Goal: Transaction & Acquisition: Purchase product/service

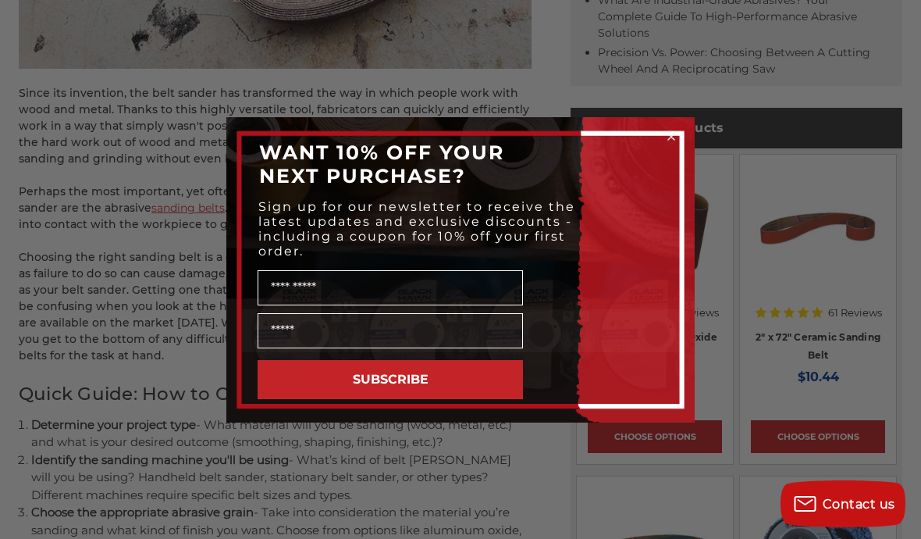
click at [678, 144] on circle "Close dialog" at bounding box center [671, 136] width 15 height 15
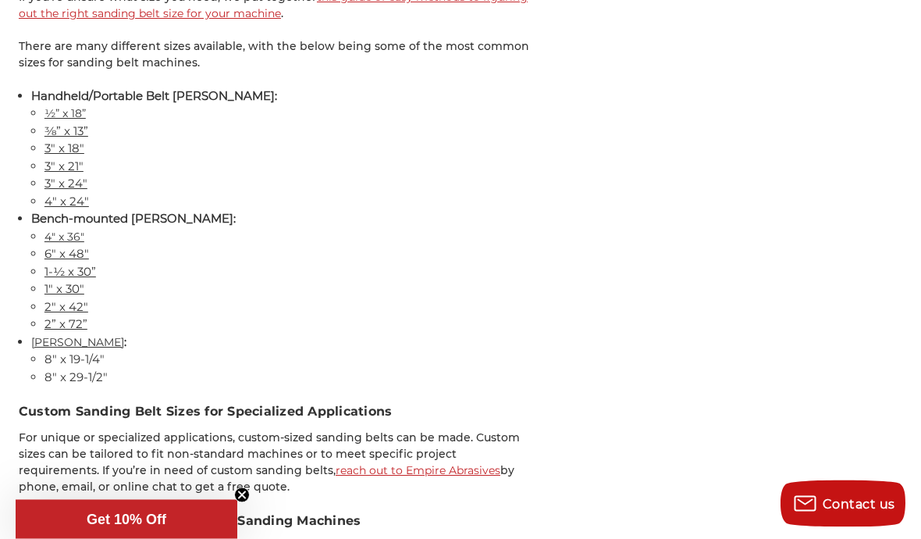
scroll to position [6886, 0]
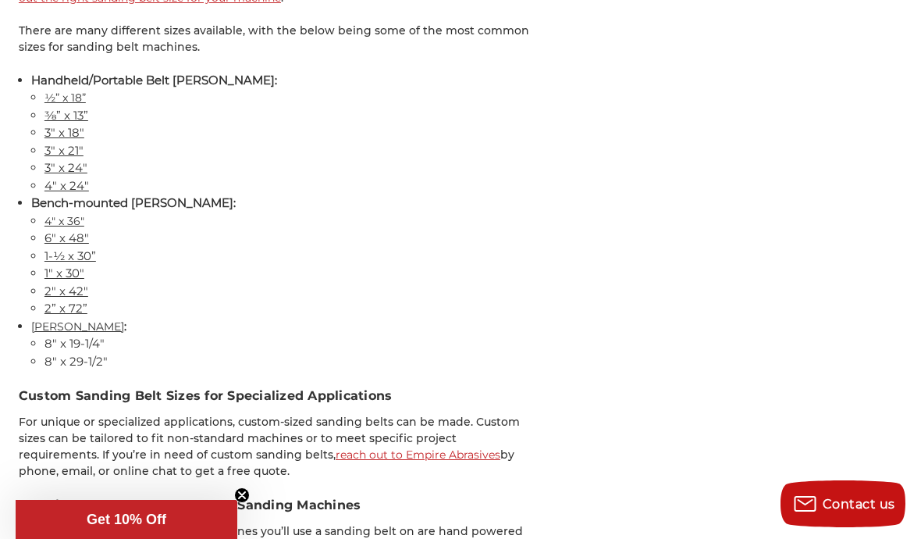
click at [58, 214] on link "4" x 36"" at bounding box center [64, 221] width 40 height 14
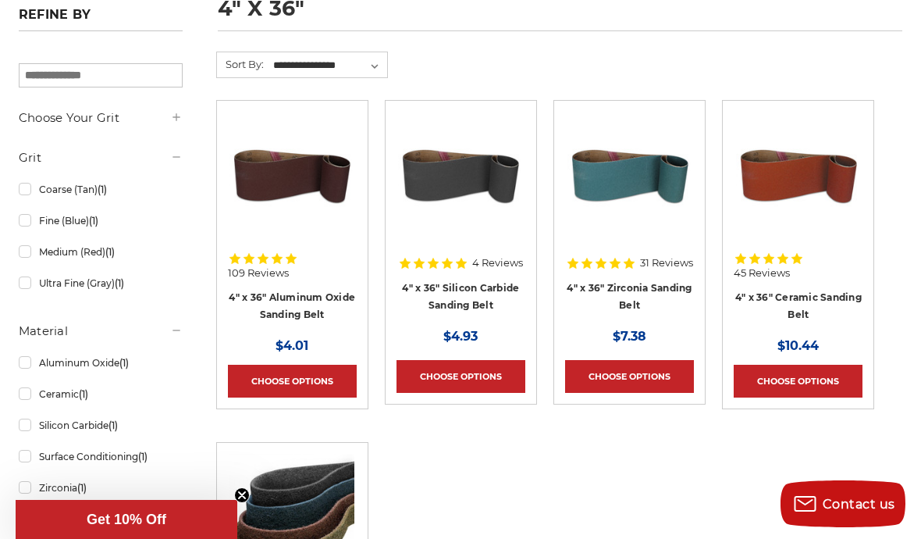
scroll to position [243, 0]
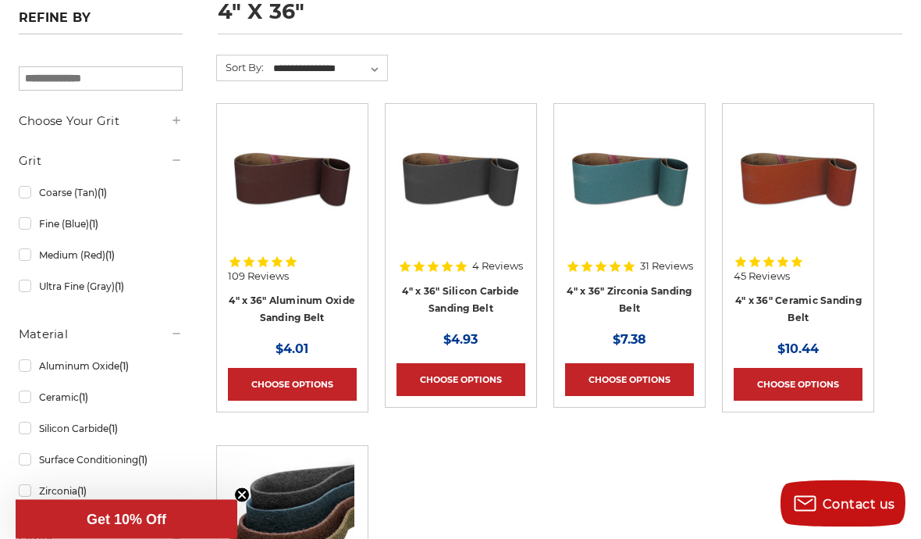
click at [298, 382] on link "Choose Options" at bounding box center [292, 384] width 129 height 33
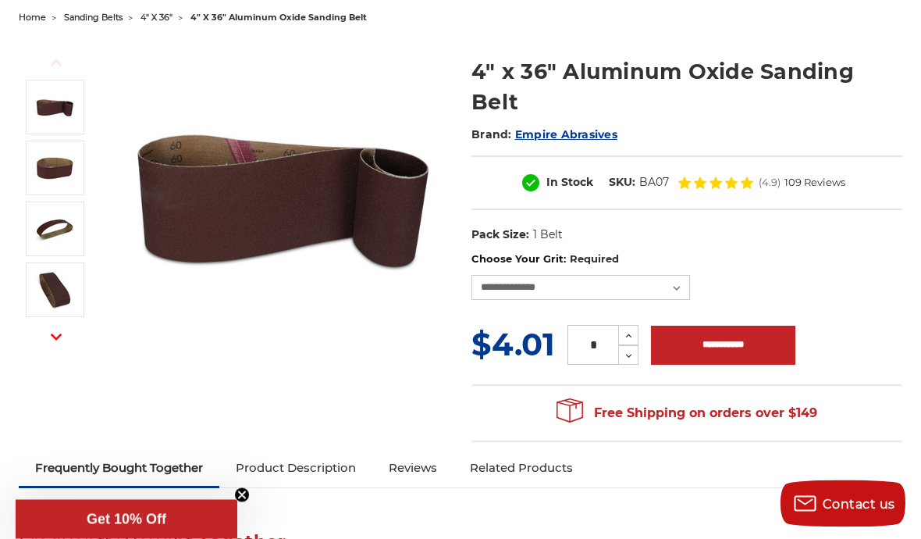
scroll to position [165, 0]
click at [675, 287] on select "**********" at bounding box center [581, 287] width 219 height 25
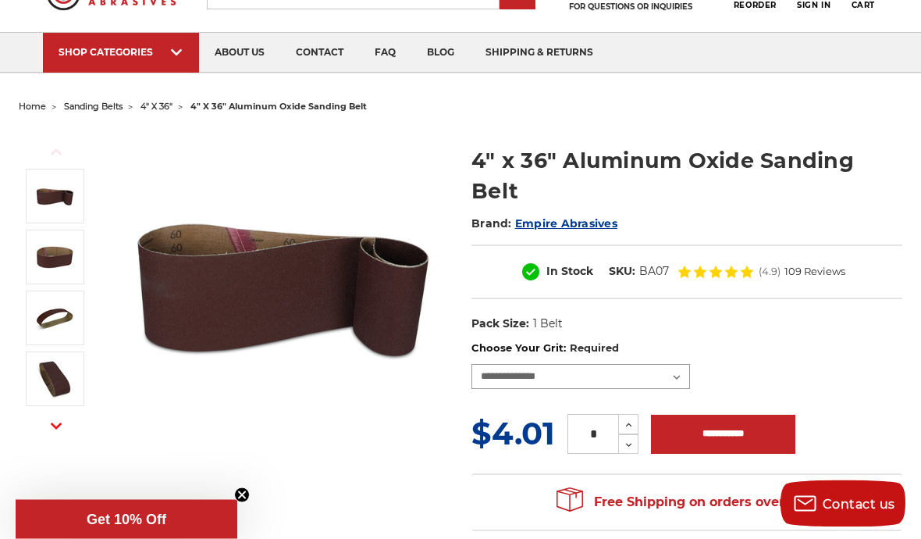
scroll to position [0, 0]
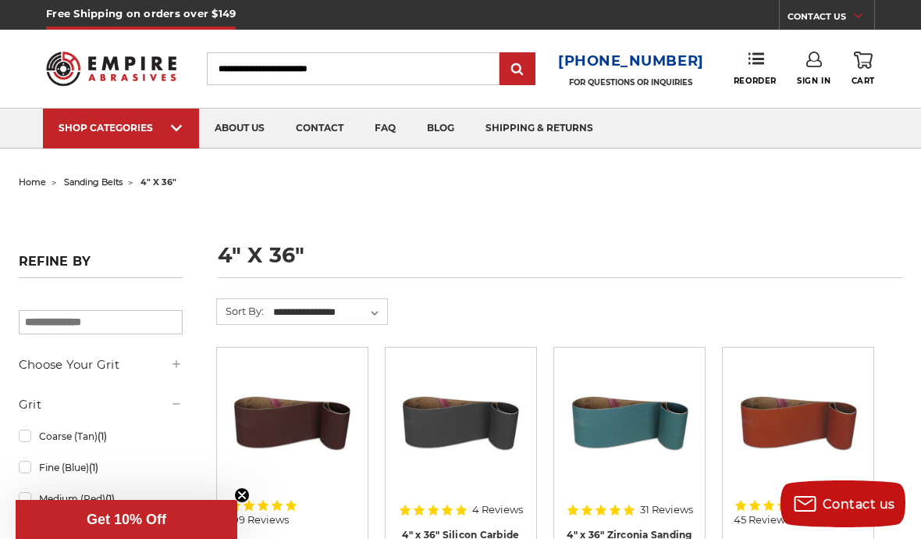
click at [404, 62] on input "Search" at bounding box center [354, 68] width 294 height 33
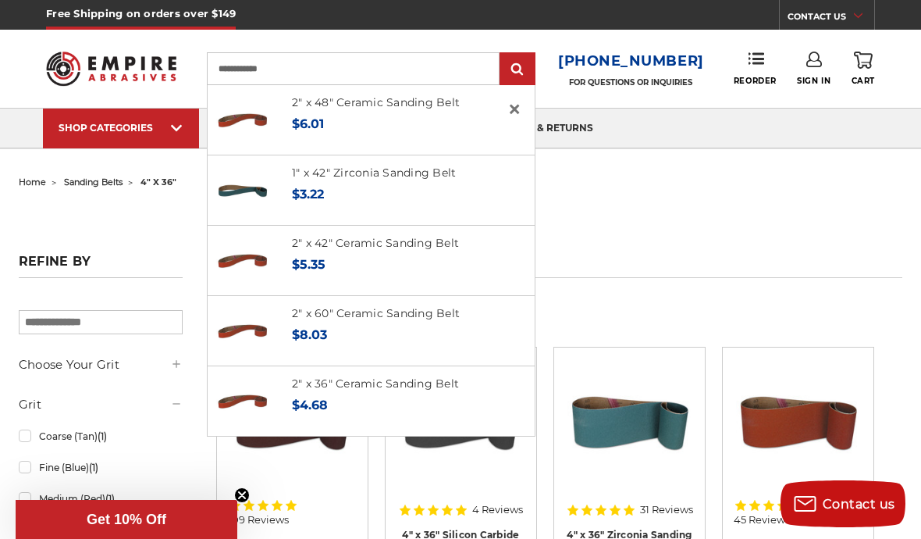
type input "**********"
click at [523, 69] on input "submit" at bounding box center [517, 69] width 31 height 31
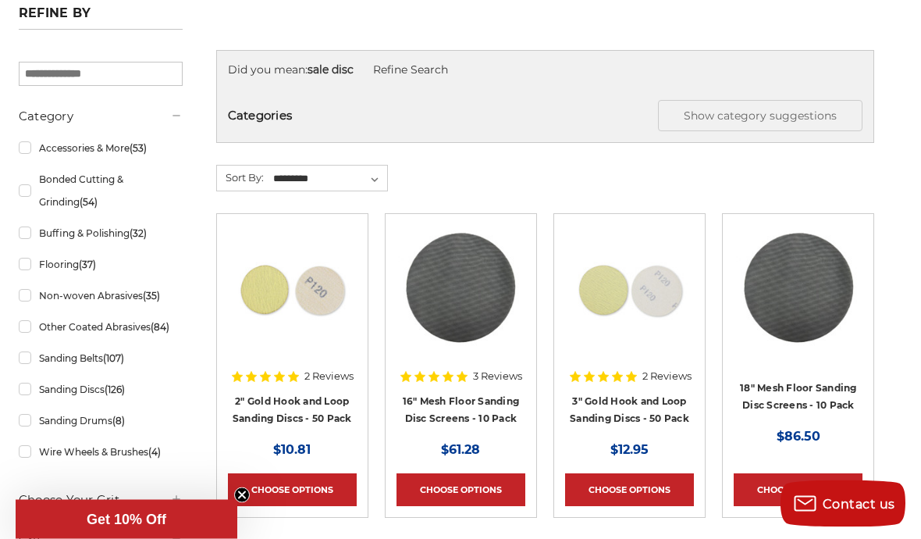
scroll to position [251, 0]
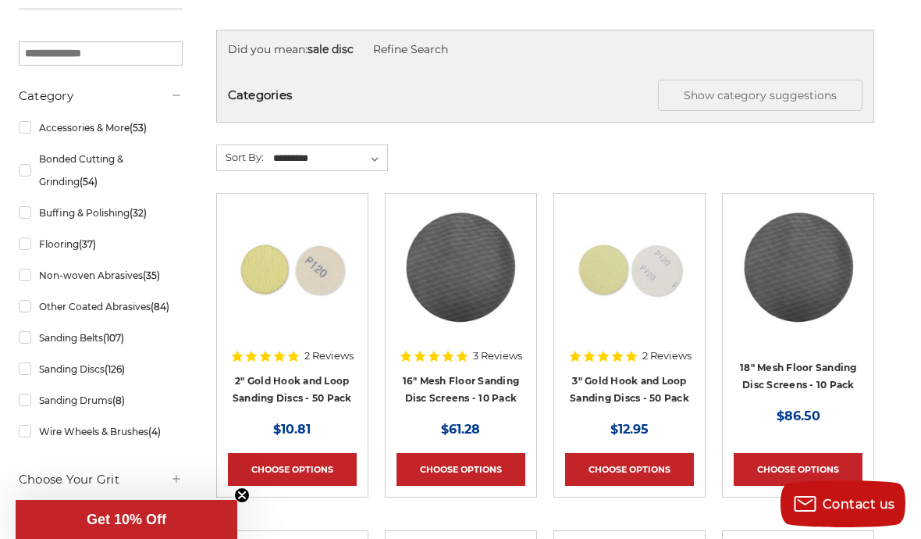
click at [30, 373] on link "Sanding Discs (126)" at bounding box center [101, 368] width 164 height 27
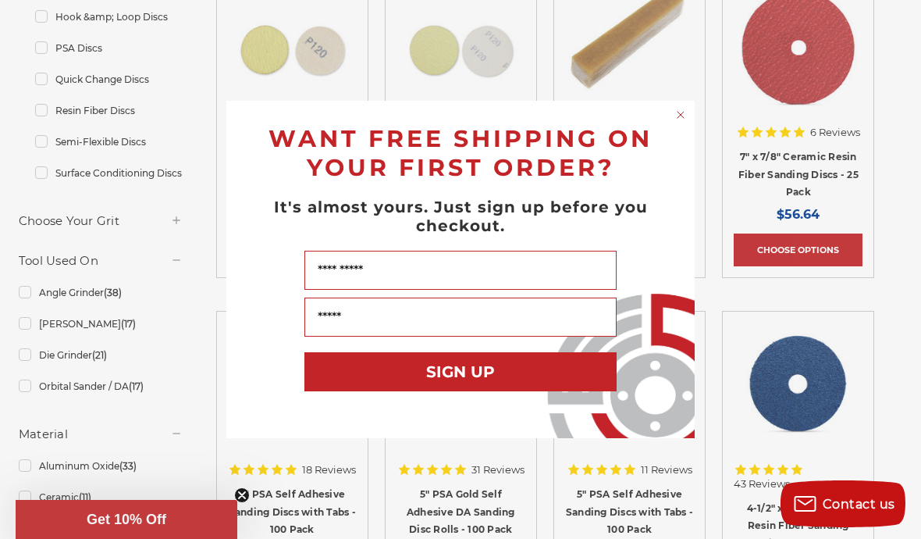
scroll to position [494, 0]
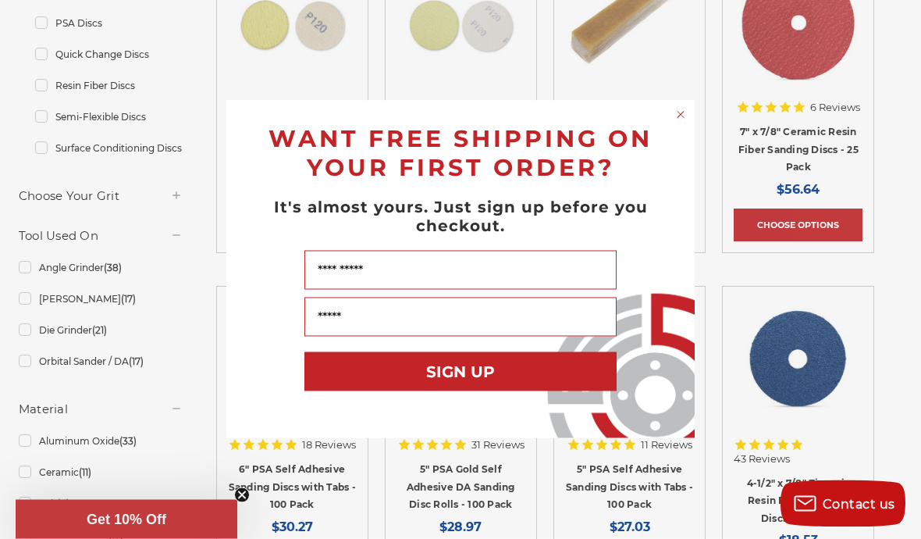
click at [25, 324] on div "Close dialog WANT FREE SHIPPING ON YOUR FIRST ORDER? It's almost yours. Just si…" at bounding box center [460, 269] width 921 height 539
click at [20, 328] on div "Close dialog WANT FREE SHIPPING ON YOUR FIRST ORDER? It's almost yours. Just si…" at bounding box center [460, 269] width 921 height 539
click at [87, 321] on div "Close dialog WANT FREE SHIPPING ON YOUR FIRST ORDER? It's almost yours. Just si…" at bounding box center [460, 269] width 921 height 539
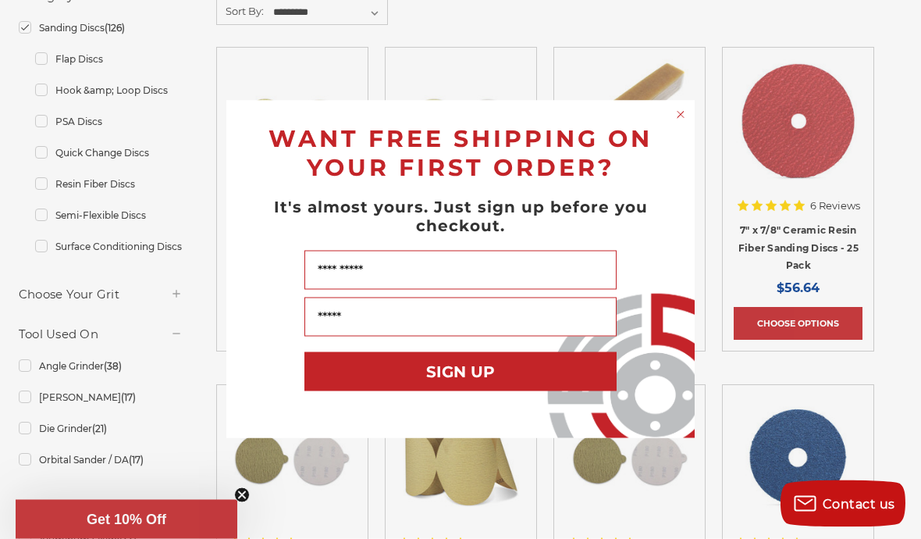
click at [685, 123] on circle "Close dialog" at bounding box center [681, 115] width 15 height 15
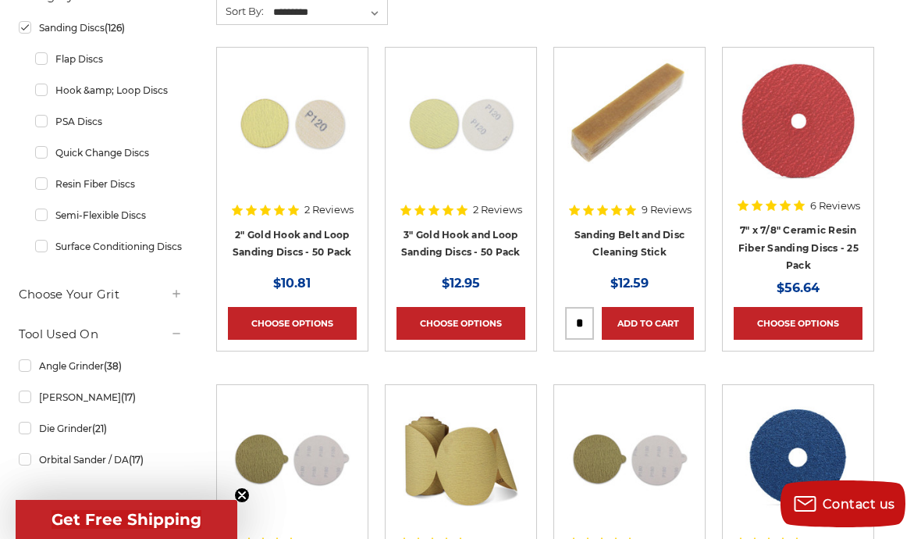
click at [36, 411] on link "Bench Sander (17)" at bounding box center [101, 396] width 164 height 27
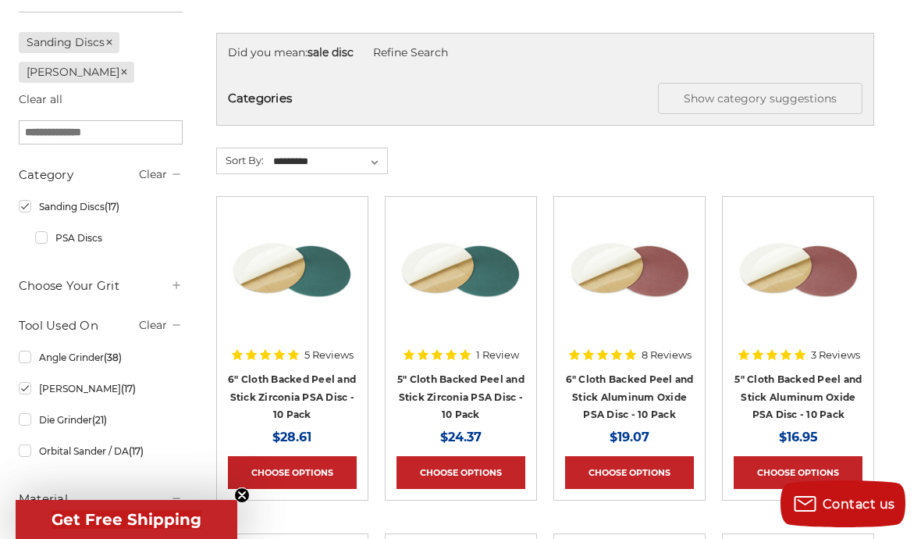
scroll to position [309, 0]
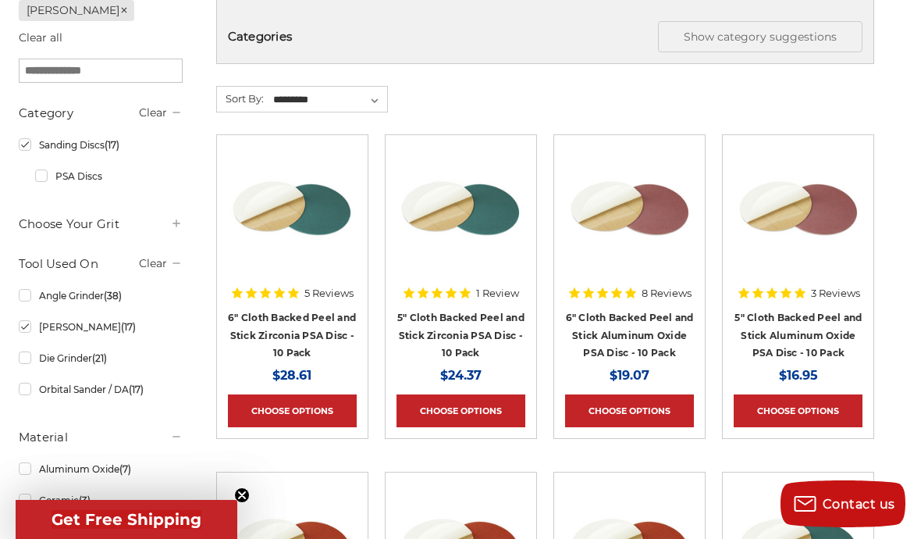
click at [670, 327] on link "6" Cloth Backed Peel and Stick Aluminum Oxide PSA Disc - 10 Pack" at bounding box center [630, 334] width 128 height 47
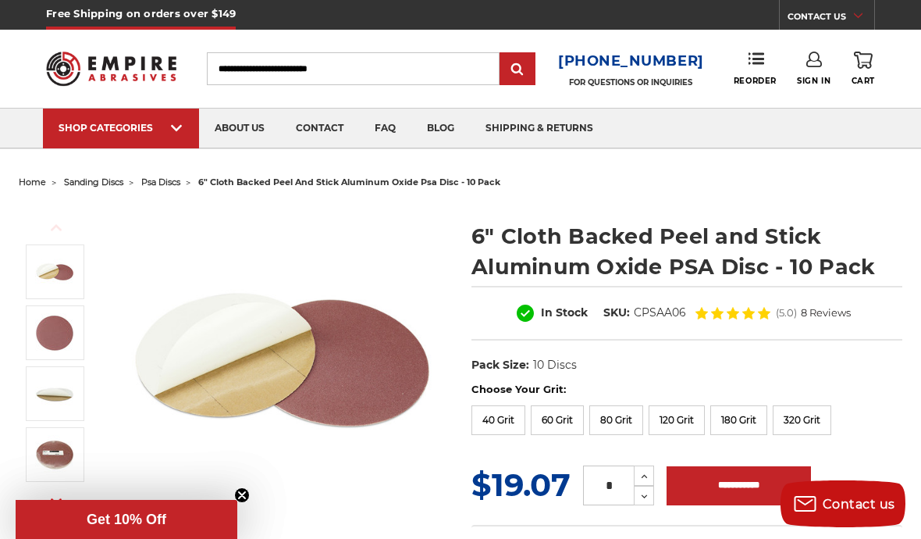
click at [766, 347] on div "6" Cloth Backed Peel and Stick Aluminum Oxide PSA Disc - 10 Pack In Stock SKU: …" at bounding box center [687, 301] width 431 height 161
